Goal: Task Accomplishment & Management: Manage account settings

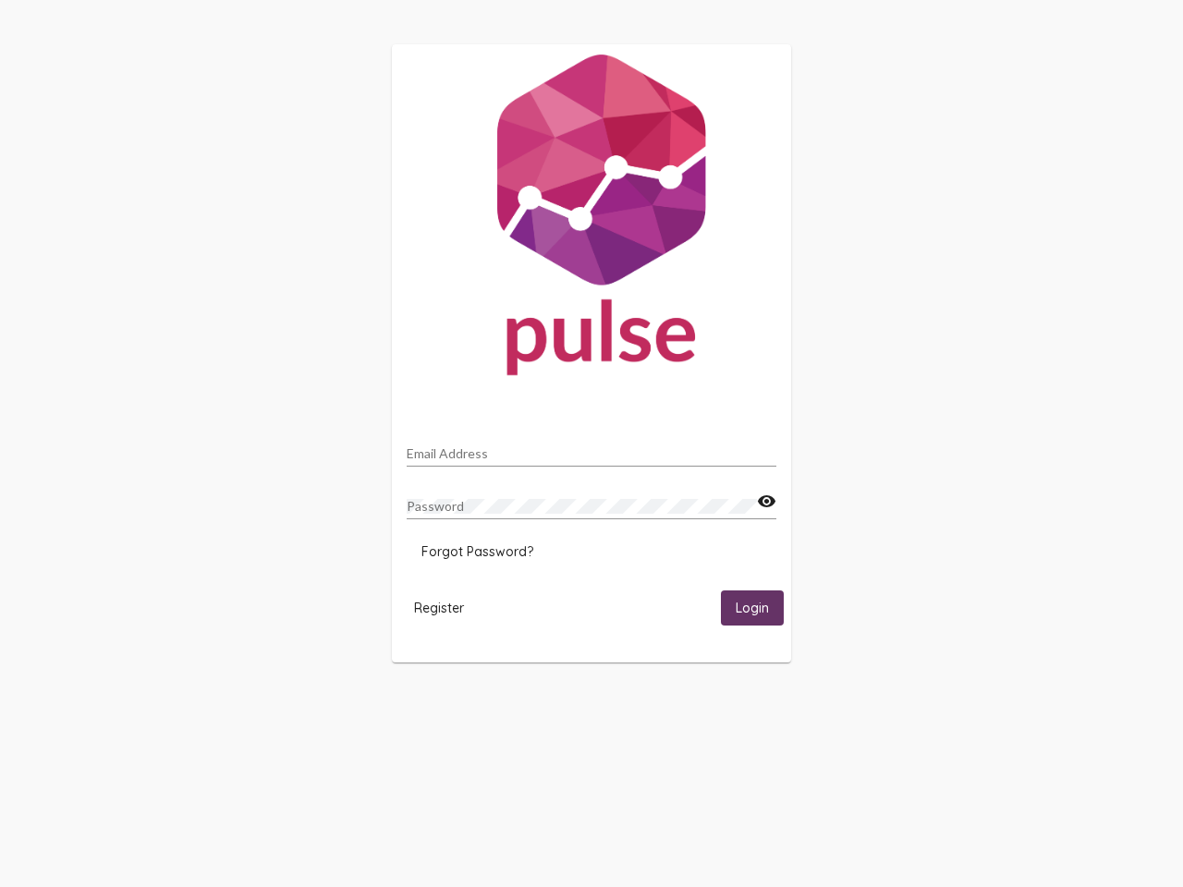
click at [591, 448] on input "Email Address" at bounding box center [592, 453] width 370 height 15
click at [766, 502] on mat-icon "visibility" at bounding box center [766, 502] width 19 height 22
click at [477, 552] on span "Forgot Password?" at bounding box center [477, 551] width 112 height 17
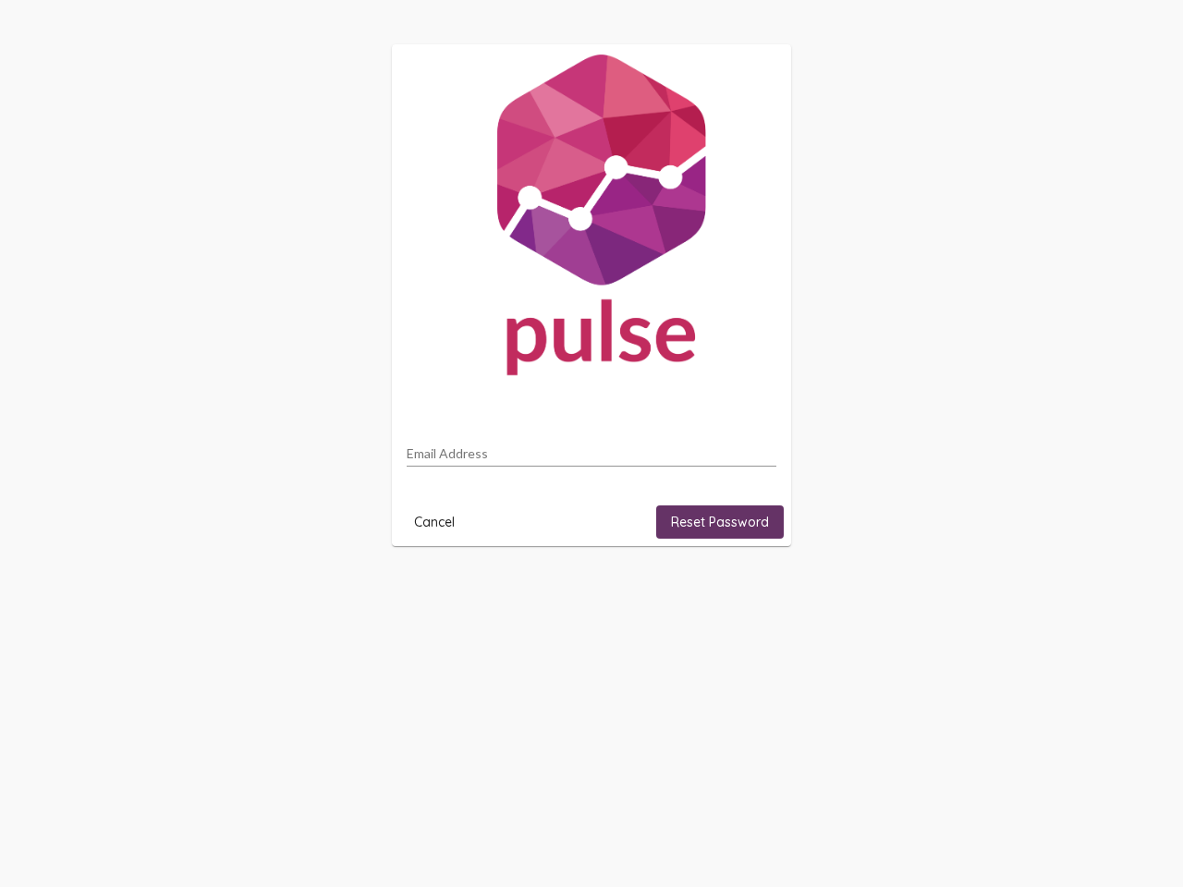
click at [439, 591] on html "Email Address Cancel Reset Password" at bounding box center [591, 295] width 1183 height 591
click at [752, 591] on html "Email Address Cancel Reset Password" at bounding box center [591, 295] width 1183 height 591
